Goal: Information Seeking & Learning: Learn about a topic

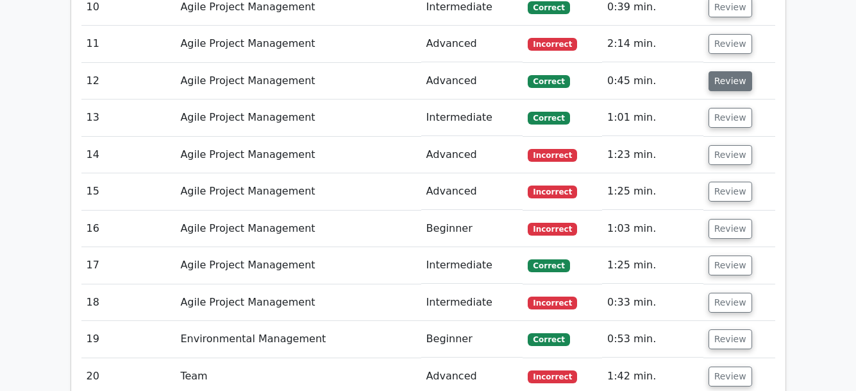
click at [736, 79] on button "Review" at bounding box center [731, 81] width 44 height 20
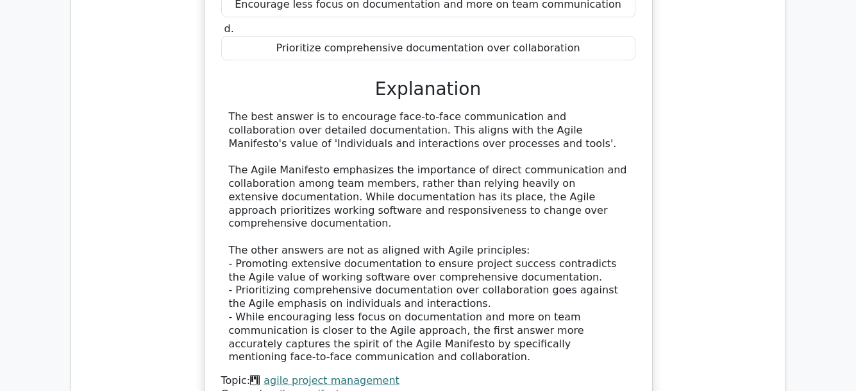
scroll to position [1647, 0]
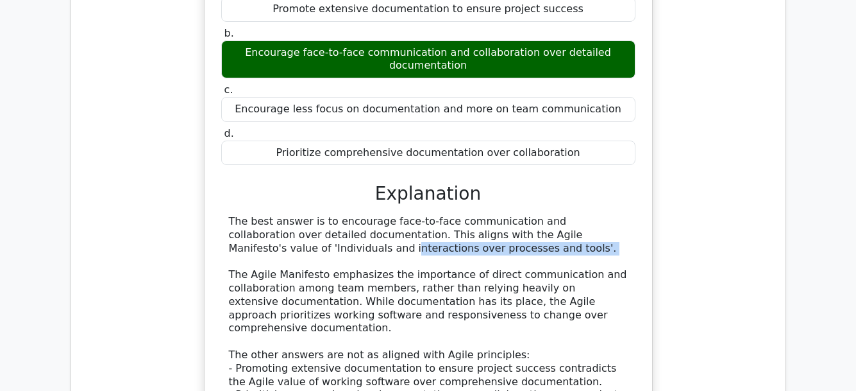
drag, startPoint x: 442, startPoint y: 256, endPoint x: 420, endPoint y: 258, distance: 21.9
click at [420, 258] on div "The best answer is to encourage face-to-face communication and collaboration ov…" at bounding box center [428, 341] width 399 height 253
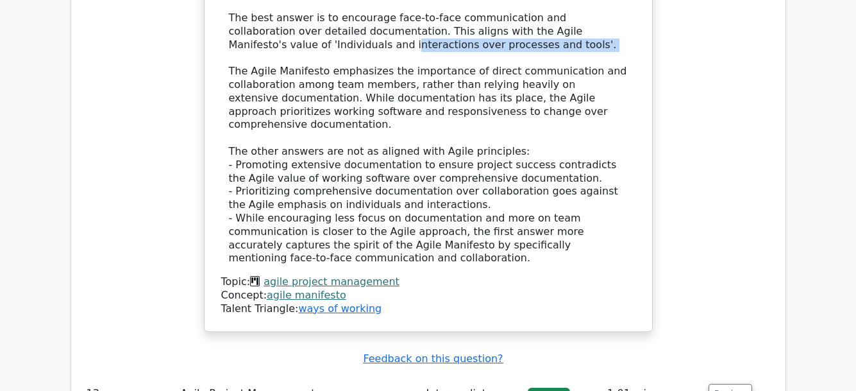
scroll to position [1845, 0]
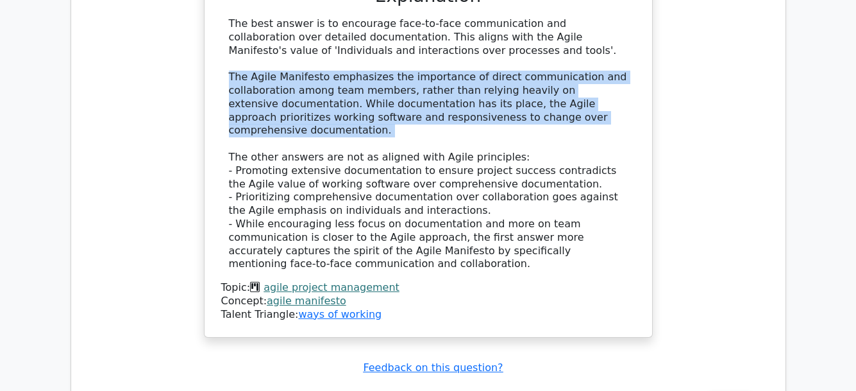
drag, startPoint x: 229, startPoint y: 79, endPoint x: 616, endPoint y: 125, distance: 390.2
click at [616, 125] on div "The best answer is to encourage face-to-face communication and collaboration ov…" at bounding box center [428, 143] width 399 height 253
copy div "The Agile Manifesto emphasizes the importance of direct communication and colla…"
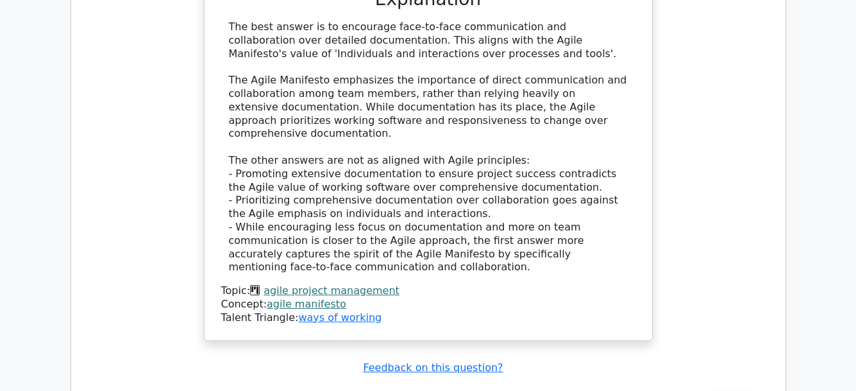
click at [725, 156] on div "During a project team meeting, the Agile Manifesto is being discussed and a tea…" at bounding box center [428, 27] width 694 height 657
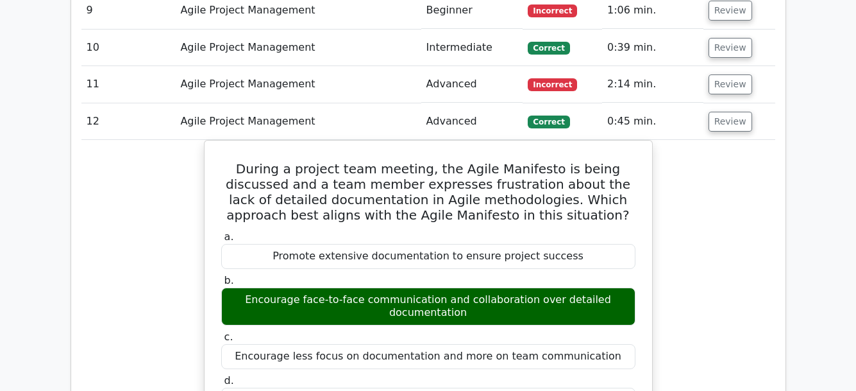
scroll to position [1345, 0]
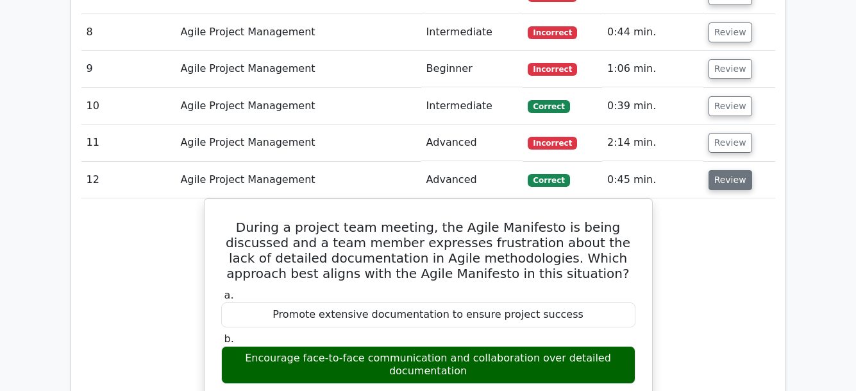
click at [722, 183] on button "Review" at bounding box center [731, 180] width 44 height 20
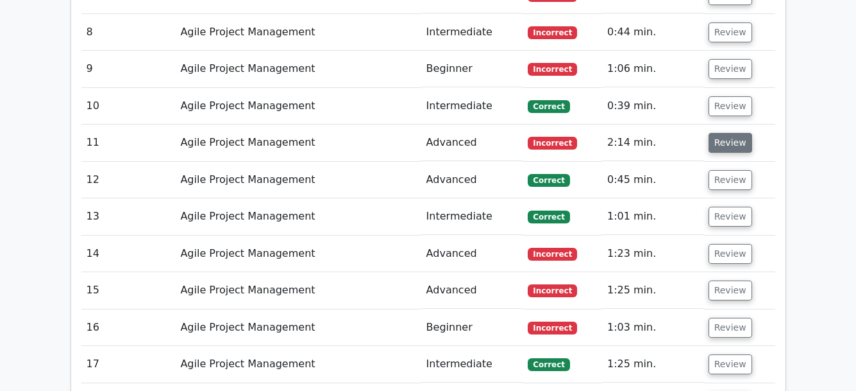
click at [717, 139] on button "Review" at bounding box center [731, 143] width 44 height 20
click at [719, 142] on button "Review" at bounding box center [731, 143] width 44 height 20
click at [727, 145] on button "Review" at bounding box center [731, 143] width 44 height 20
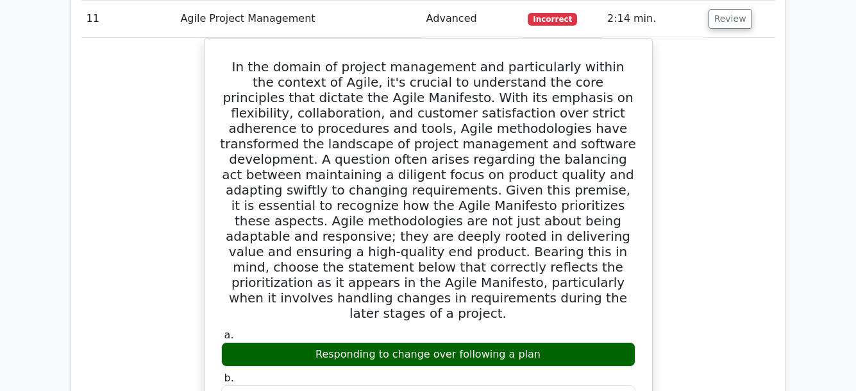
scroll to position [1796, 0]
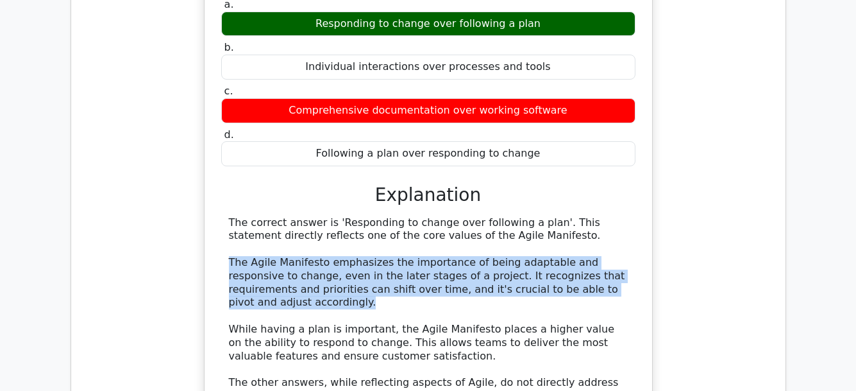
drag, startPoint x: 231, startPoint y: 244, endPoint x: 617, endPoint y: 276, distance: 387.5
click at [617, 276] on div "The correct answer is 'Responding to change over following a plan'. This statem…" at bounding box center [428, 316] width 399 height 200
copy div "The Agile Manifesto emphasizes the importance of being adaptable and responsive…"
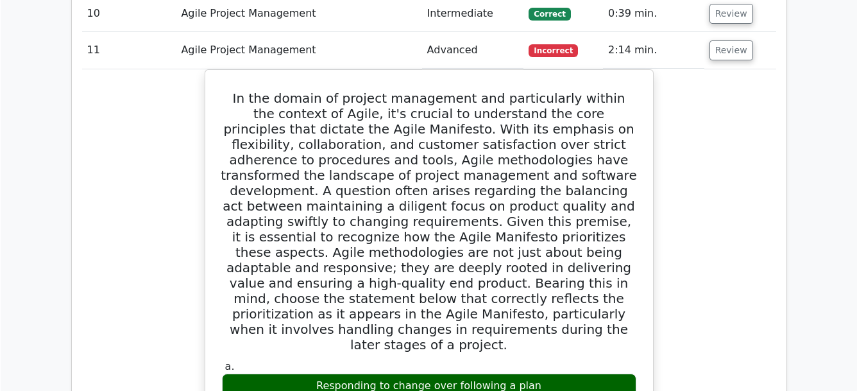
scroll to position [1459, 0]
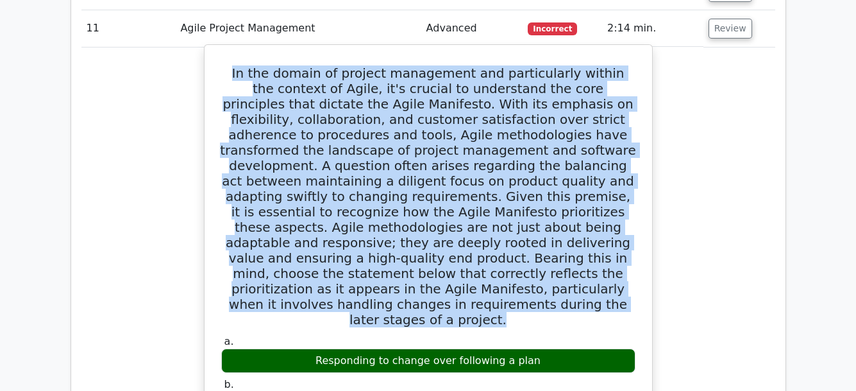
drag, startPoint x: 239, startPoint y: 70, endPoint x: 525, endPoint y: 309, distance: 373.4
click at [525, 309] on h5 at bounding box center [428, 196] width 417 height 262
copy h5 "In the domain of project management and particularly within the context of Agil…"
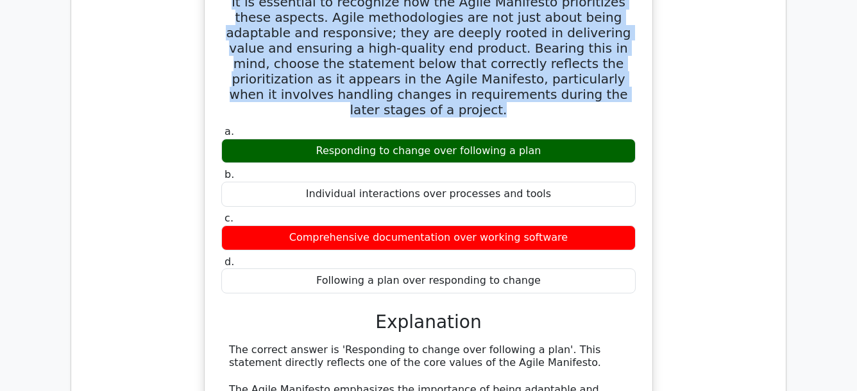
scroll to position [1701, 0]
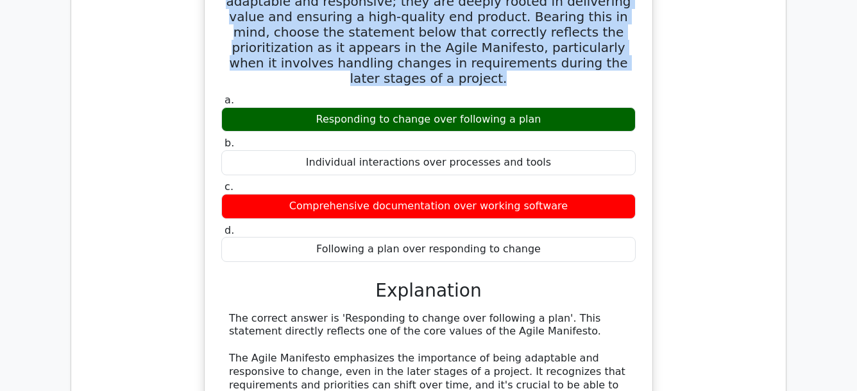
drag, startPoint x: 327, startPoint y: 103, endPoint x: 530, endPoint y: 105, distance: 203.4
click at [530, 107] on div "Responding to change over following a plan" at bounding box center [428, 119] width 414 height 25
copy div "Responding to change over following a plan"
